Goal: Information Seeking & Learning: Learn about a topic

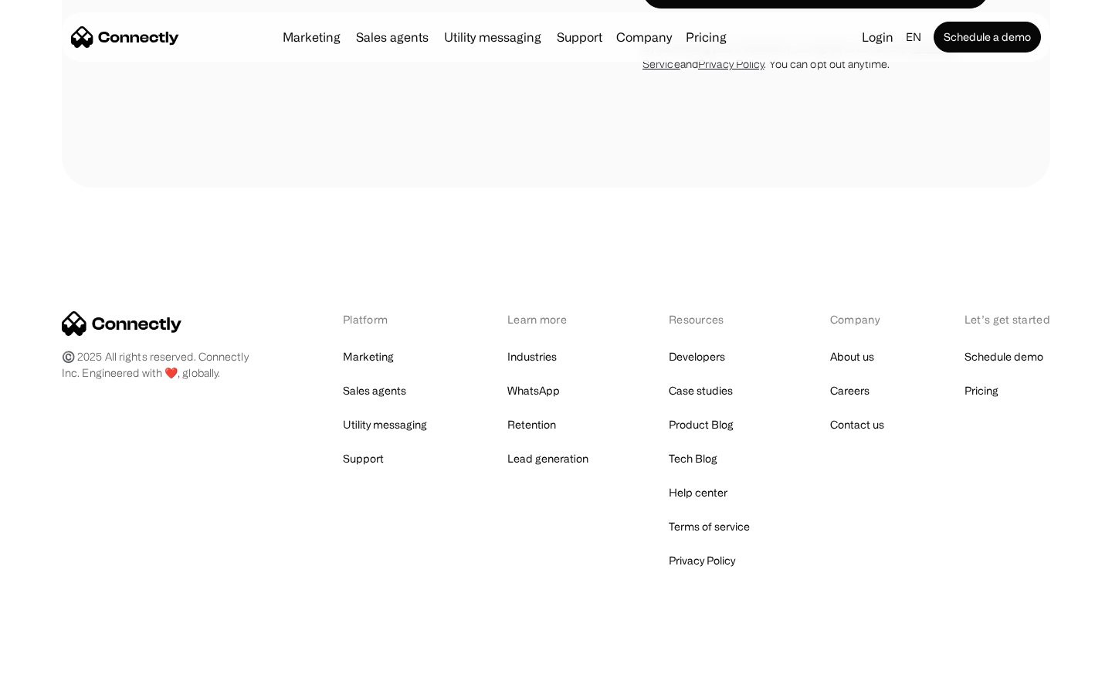
scroll to position [5016, 0]
